Goal: Task Accomplishment & Management: Manage account settings

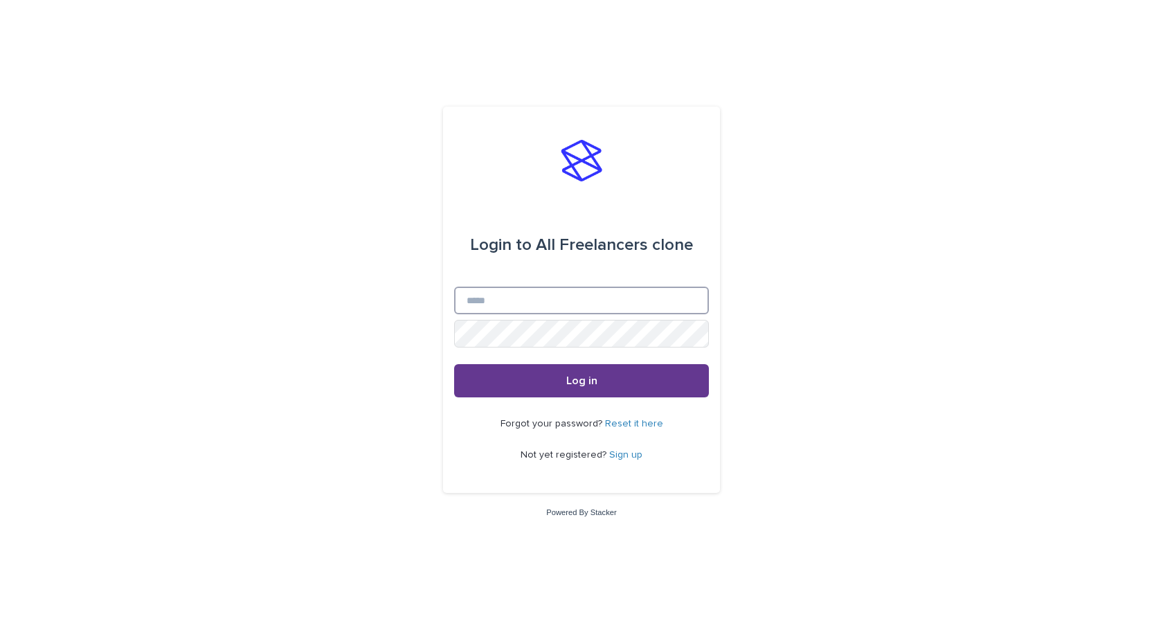
type input "**********"
click at [645, 375] on button "Log in" at bounding box center [581, 380] width 255 height 33
type input "**********"
click at [575, 384] on span "Log in" at bounding box center [581, 380] width 31 height 11
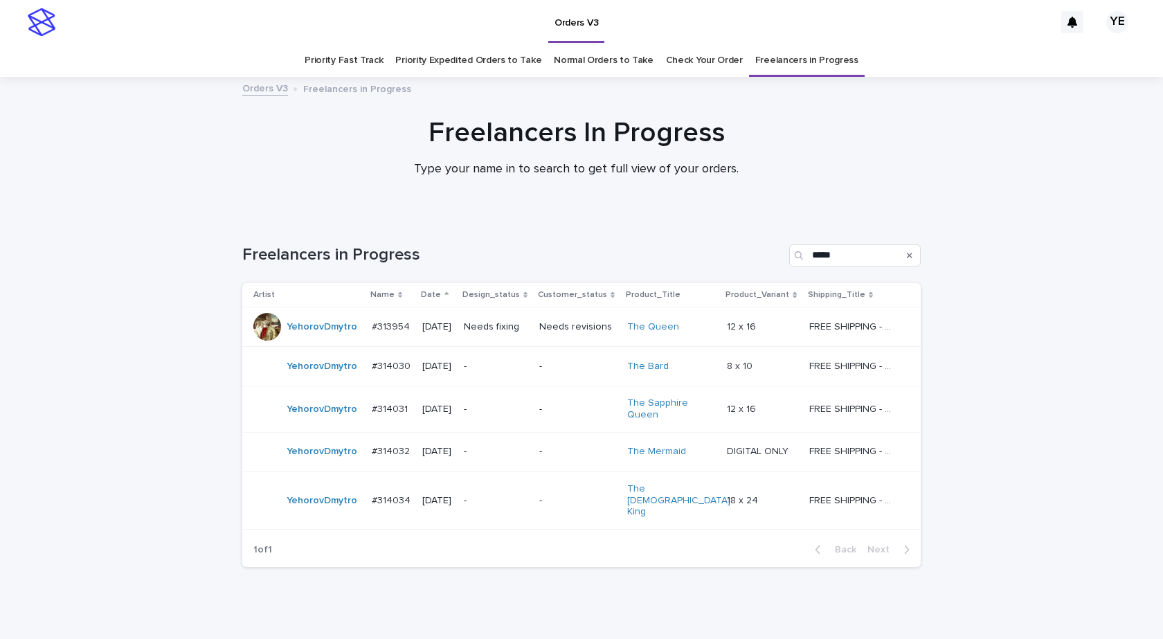
click at [80, 435] on div "Loading... Saving… Loading... Saving… Freelancers in Progress ***** Artist Name…" at bounding box center [581, 432] width 1163 height 431
click at [318, 382] on td "YehorovDmytro" at bounding box center [304, 366] width 124 height 39
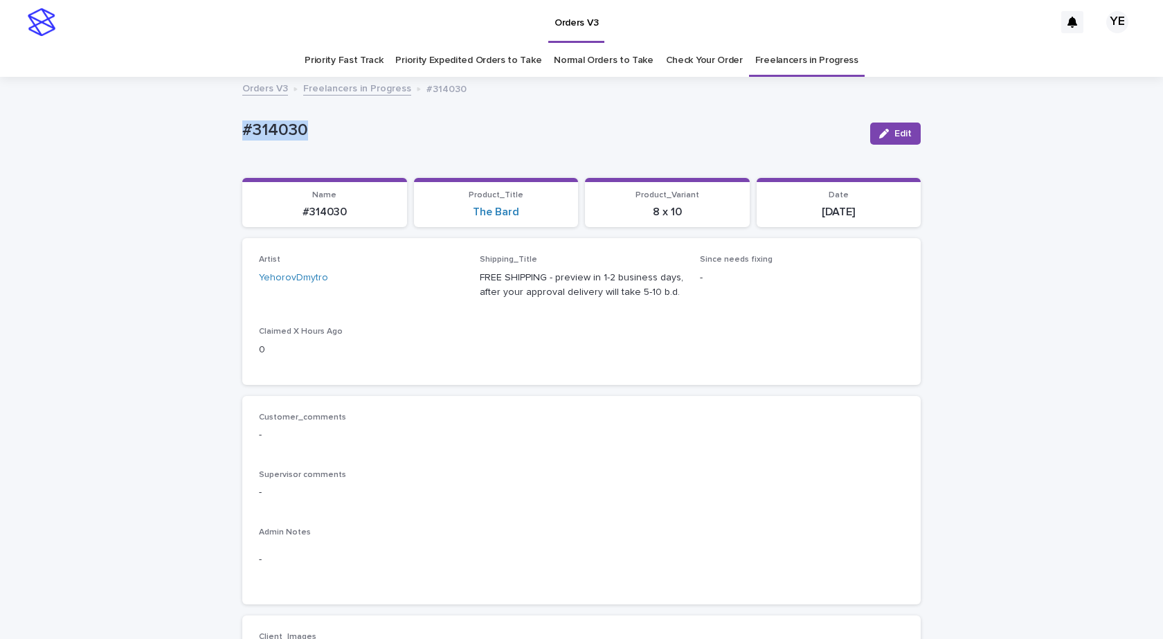
drag, startPoint x: 271, startPoint y: 138, endPoint x: 187, endPoint y: 148, distance: 85.0
copy p "#314030"
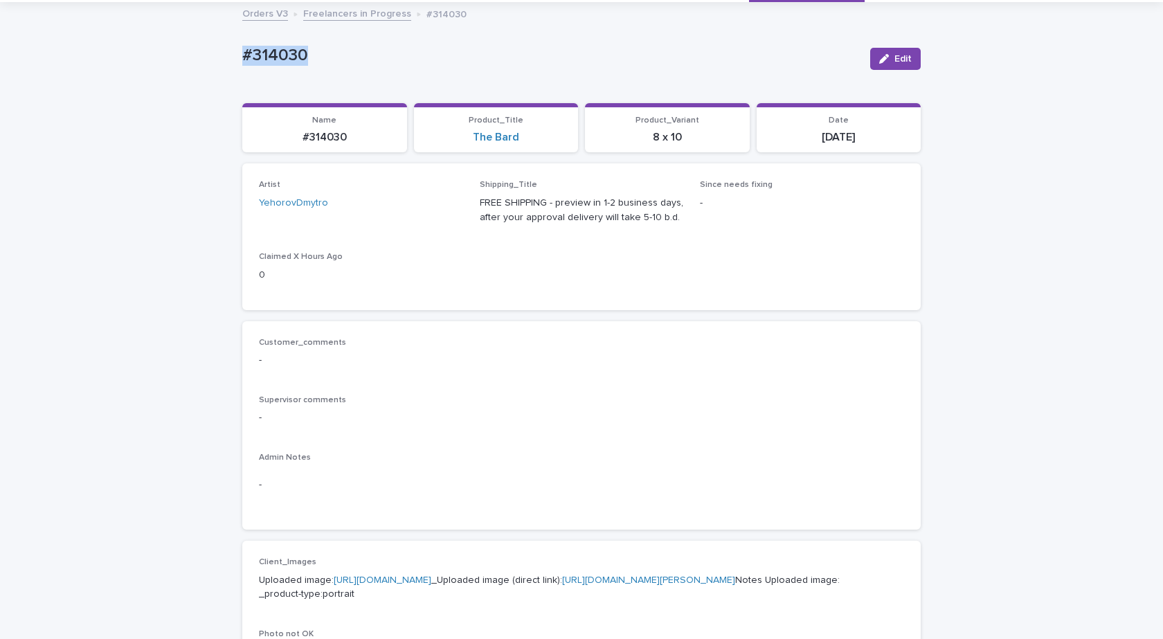
scroll to position [346, 0]
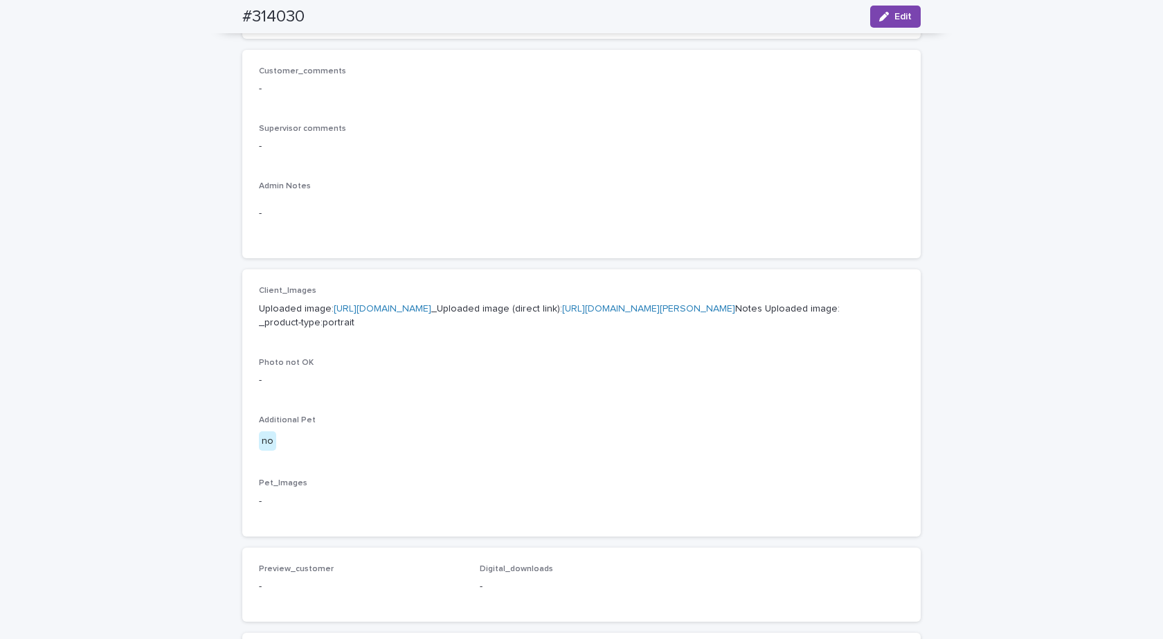
click at [431, 307] on link "https://cdn.shopify.com-uploadkit.app/s/files/1/0033/4807/0511/files/download.h…" at bounding box center [383, 309] width 98 height 10
drag, startPoint x: 168, startPoint y: 20, endPoint x: 138, endPoint y: 21, distance: 29.1
click at [138, 21] on div "Loading... Saving… Loading... Saving… #314030 Edit #314030 Edit Sorry, there wa…" at bounding box center [581, 362] width 1163 height 1261
click at [242, 8] on h2 "#314030" at bounding box center [273, 17] width 62 height 20
drag, startPoint x: 241, startPoint y: 10, endPoint x: 317, endPoint y: 17, distance: 76.4
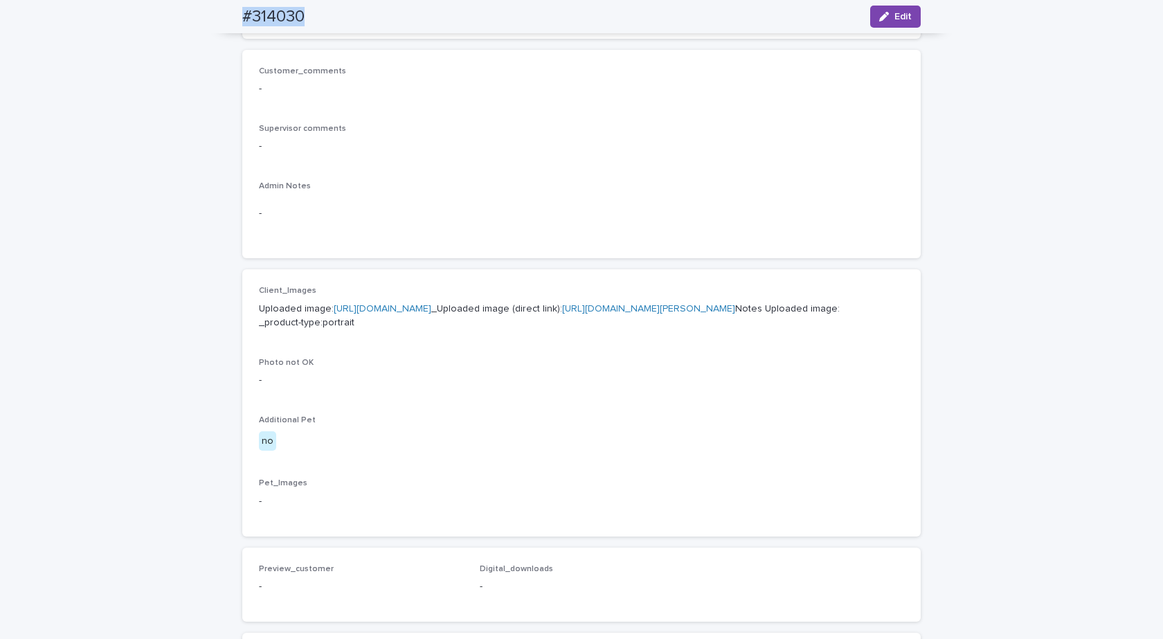
click at [317, 17] on div "#314030 Edit" at bounding box center [581, 16] width 678 height 33
copy h2 "#314030"
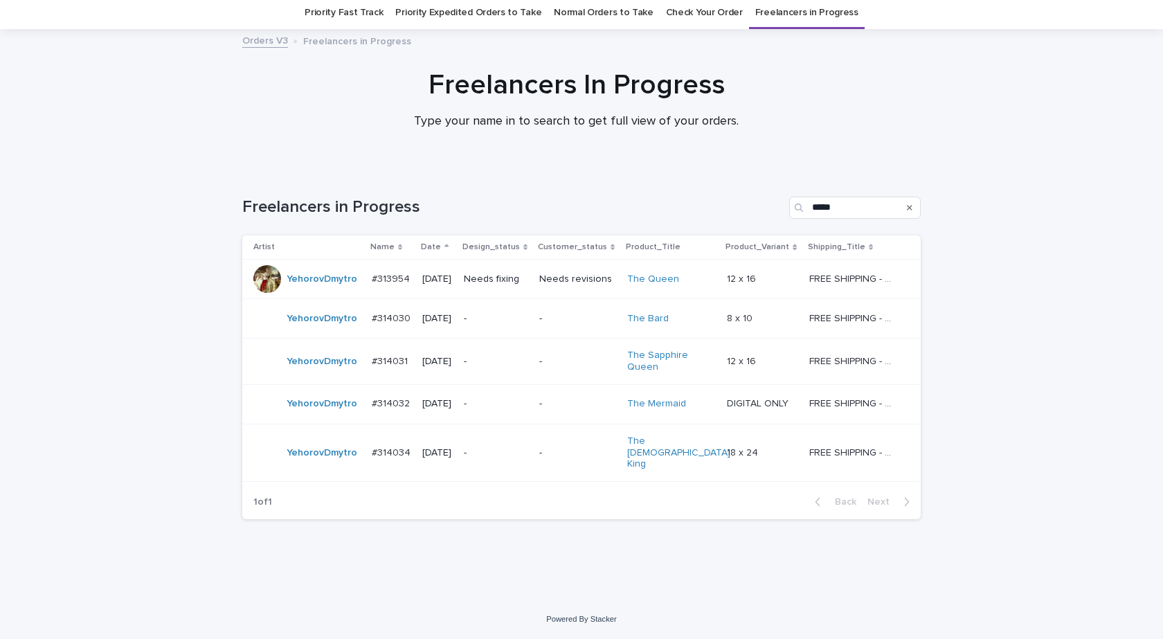
scroll to position [30, 0]
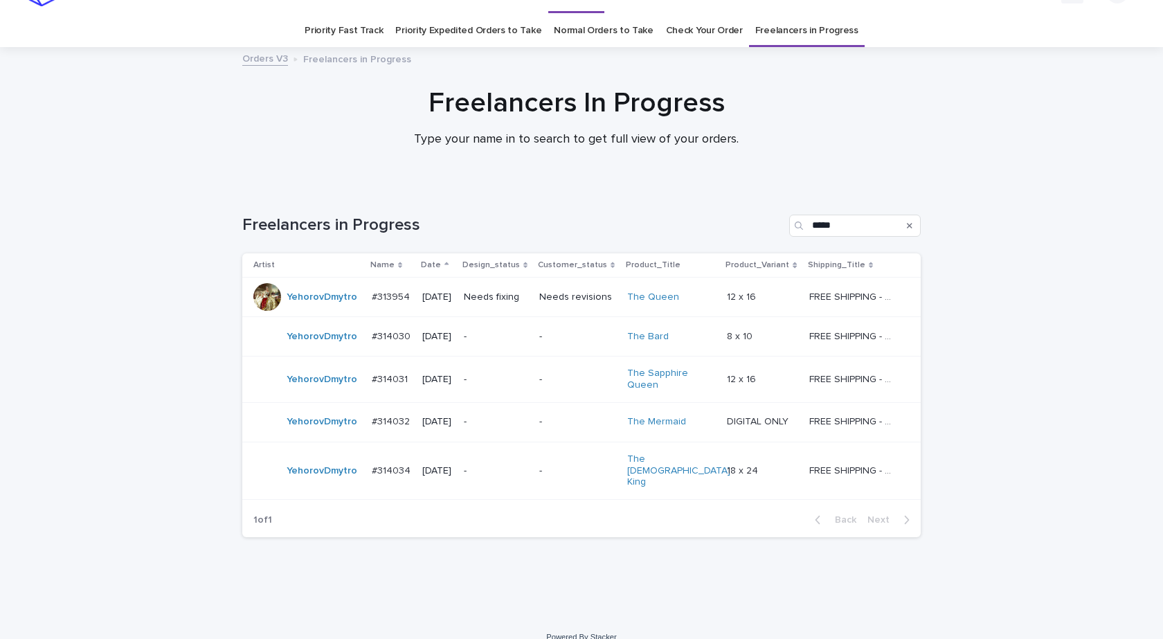
click at [316, 389] on div "YehorovDmytro" at bounding box center [322, 379] width 71 height 23
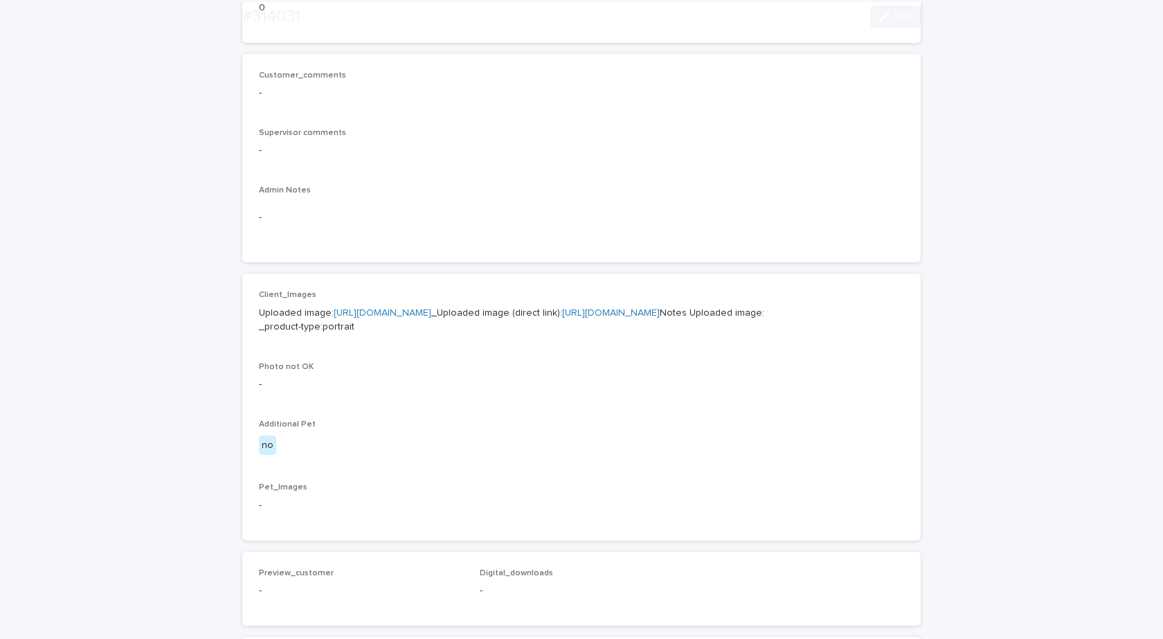
scroll to position [346, 0]
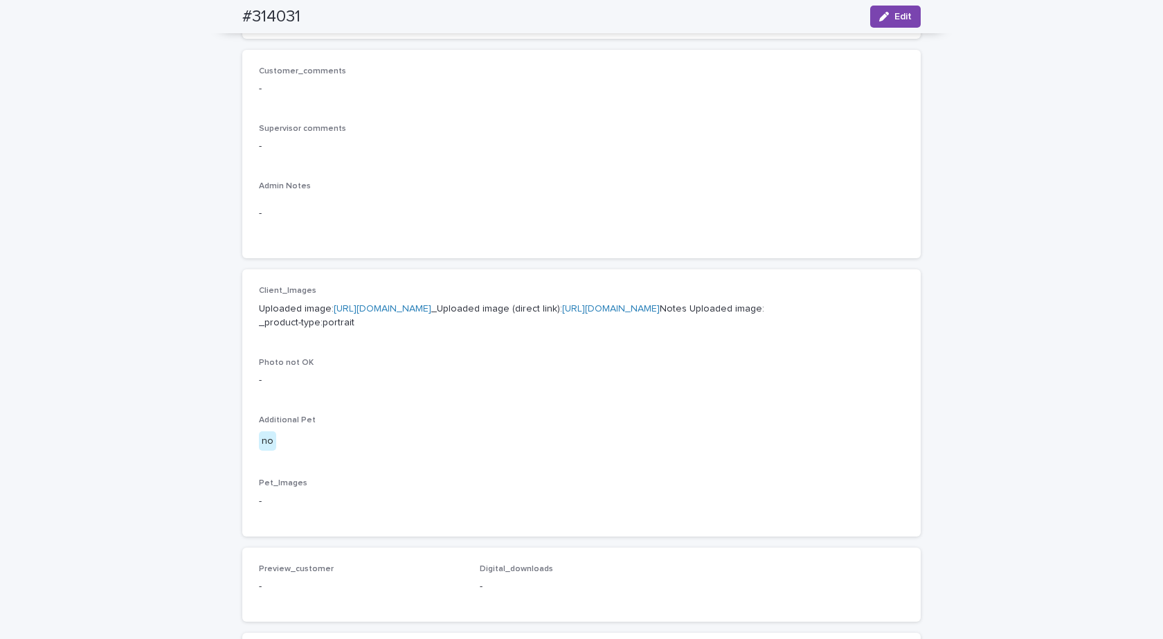
click at [428, 307] on link "https://cdn.shopify.com-uploadkit.app/s/files/1/0033/4807/0511/files/download.h…" at bounding box center [383, 309] width 98 height 10
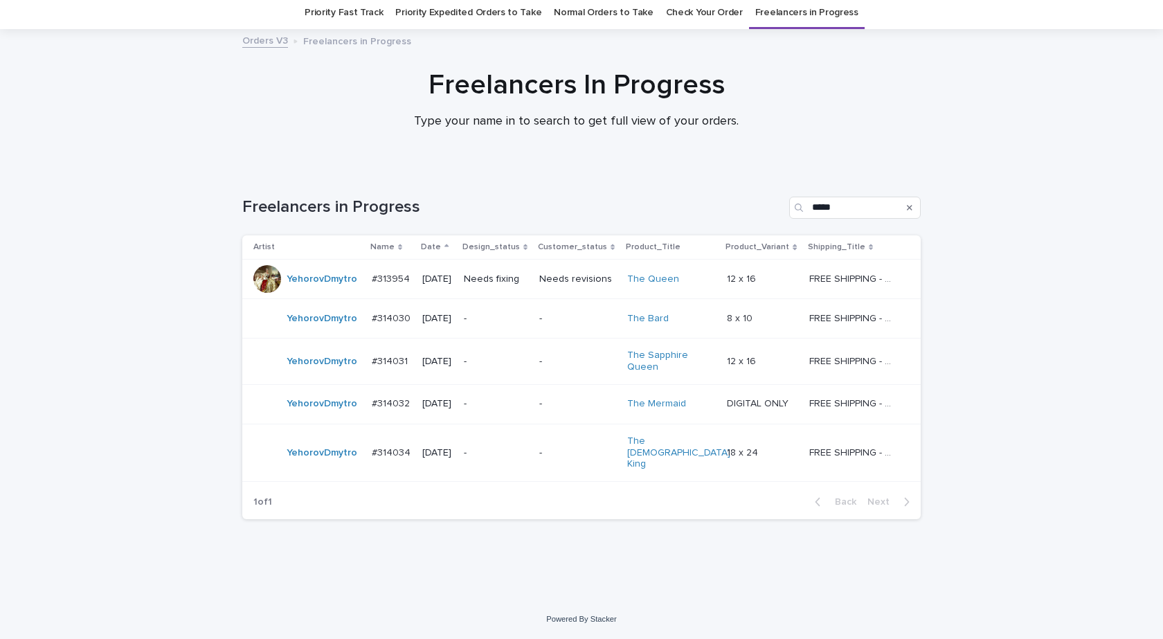
scroll to position [30, 0]
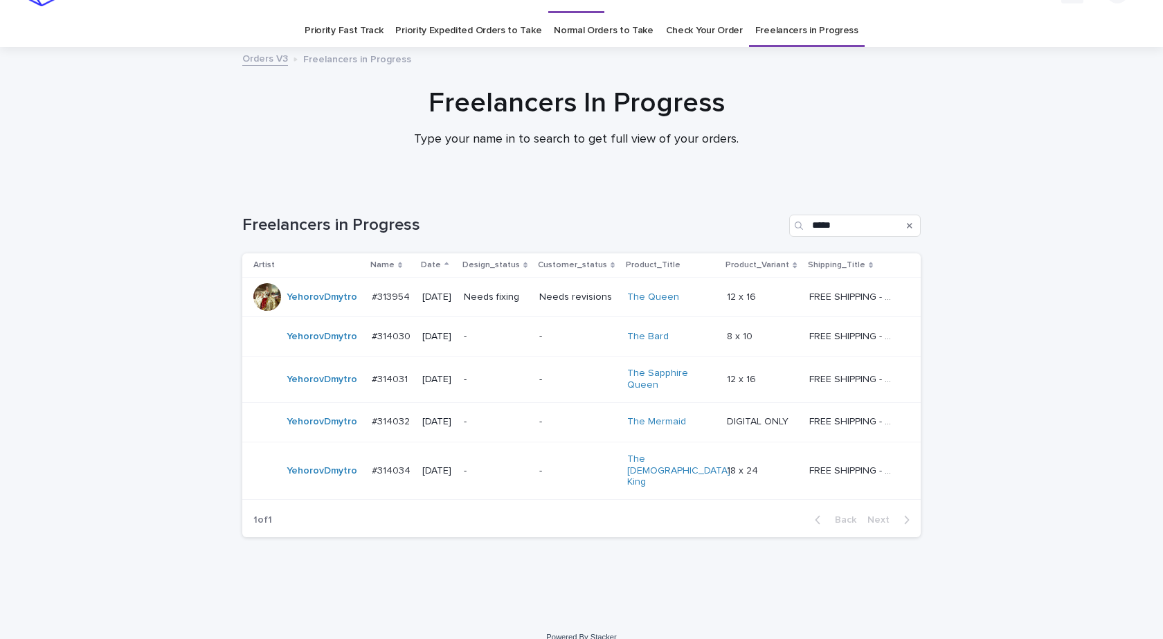
click at [294, 433] on div "YehorovDmytro" at bounding box center [322, 422] width 71 height 23
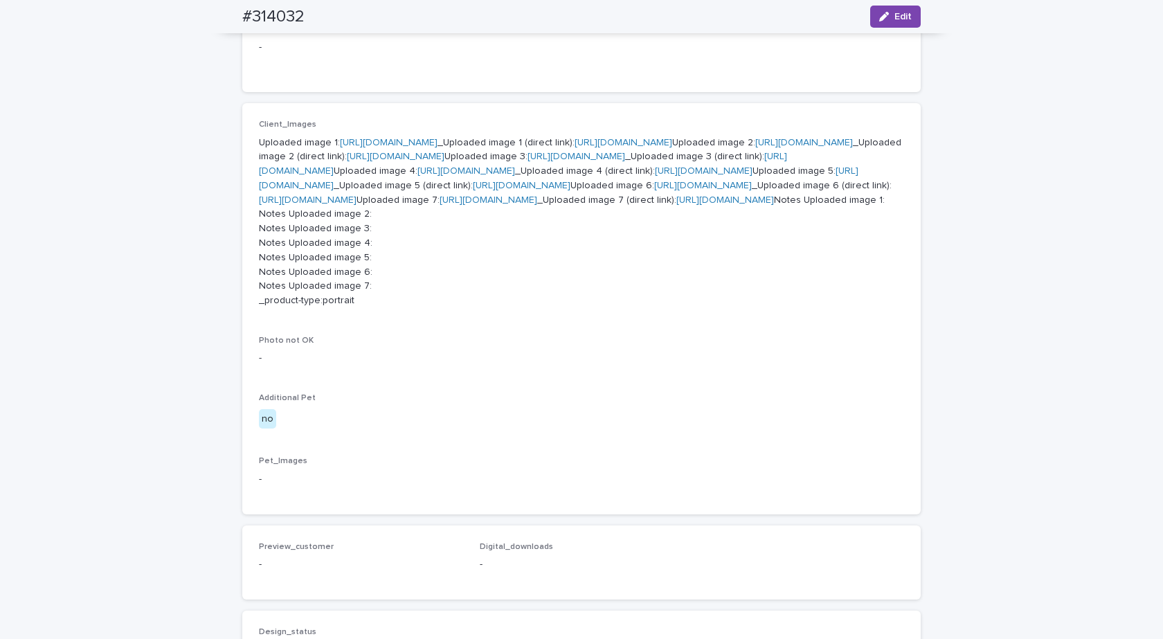
scroll to position [692, 0]
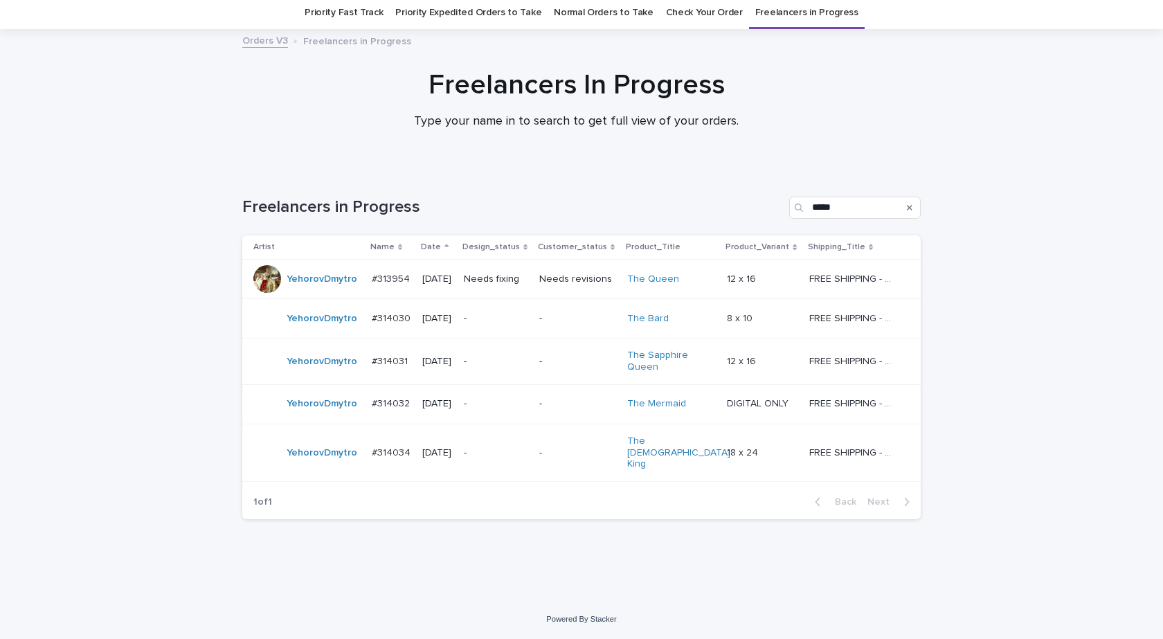
scroll to position [30, 0]
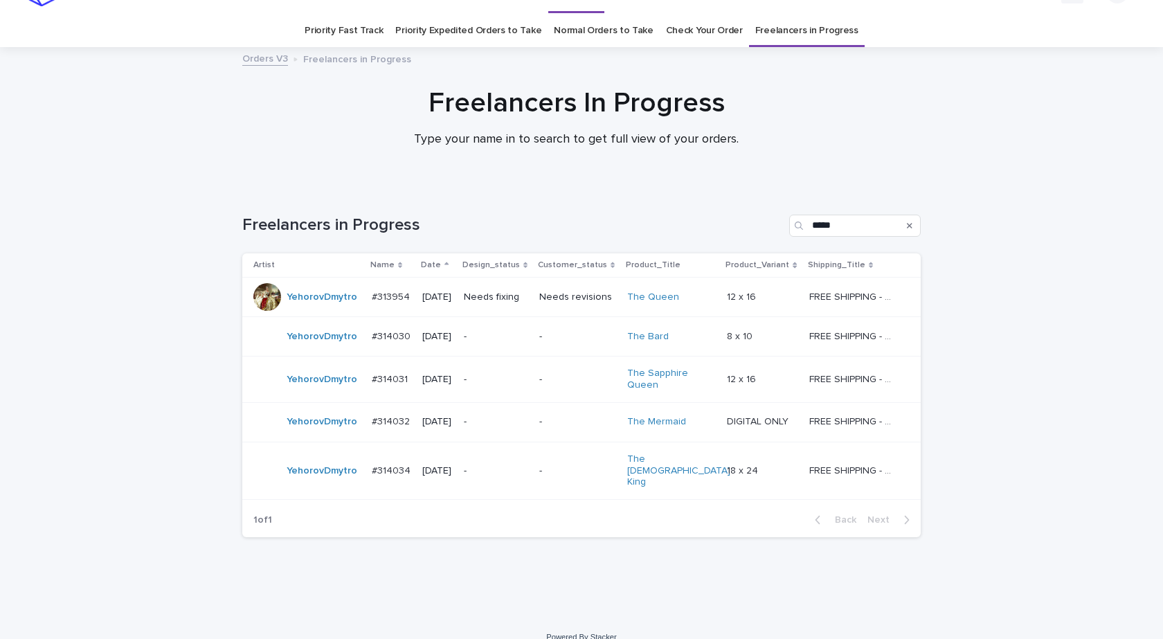
click at [316, 478] on td "YehorovDmytro" at bounding box center [304, 470] width 124 height 57
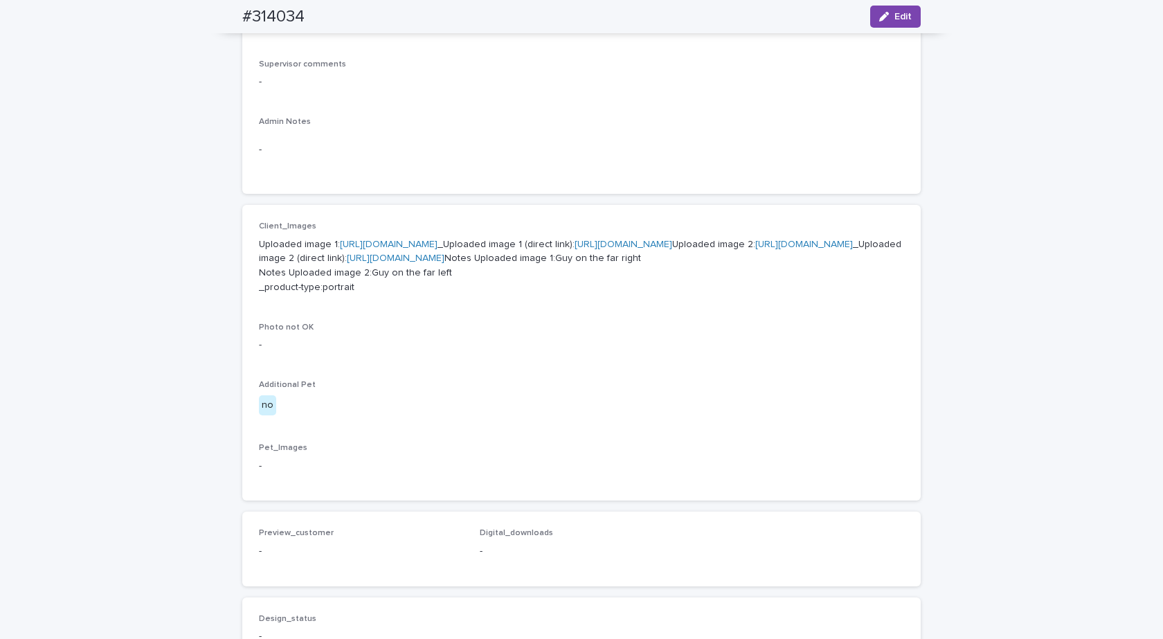
scroll to position [415, 0]
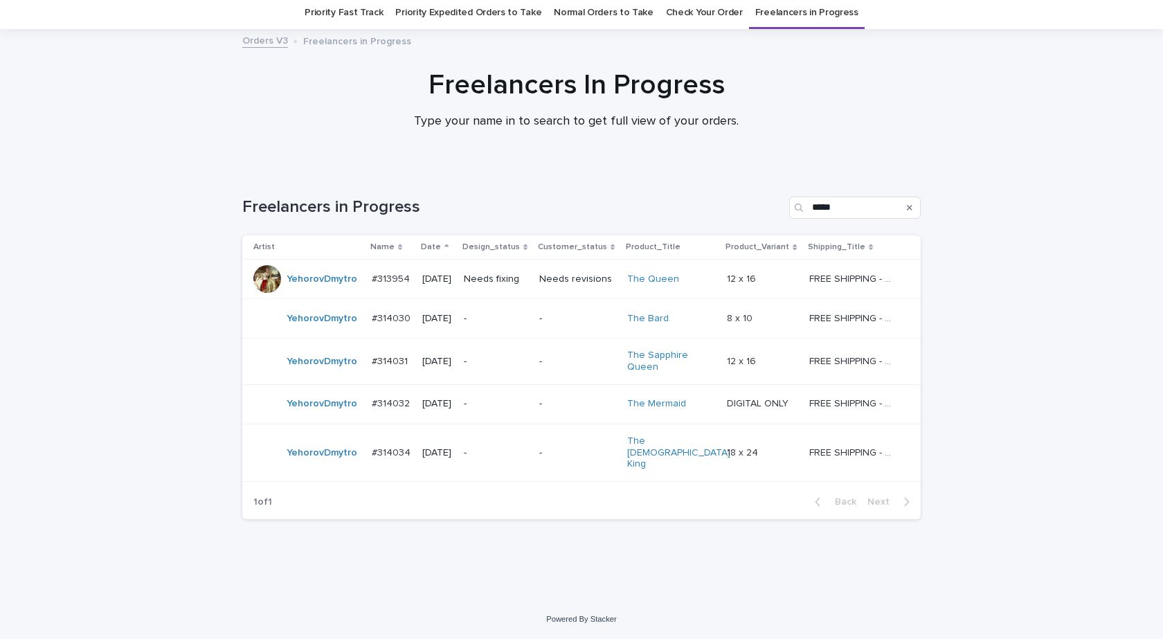
scroll to position [30, 0]
